Goal: Navigation & Orientation: Go to known website

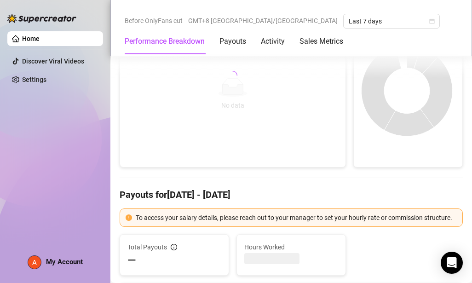
scroll to position [514, 0]
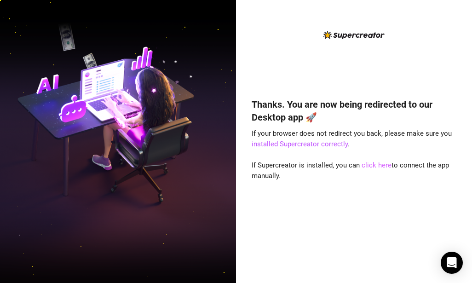
click at [367, 165] on link "click here" at bounding box center [377, 165] width 30 height 8
click at [370, 166] on link "click here" at bounding box center [377, 165] width 30 height 8
